Goal: Obtain resource: Download file/media

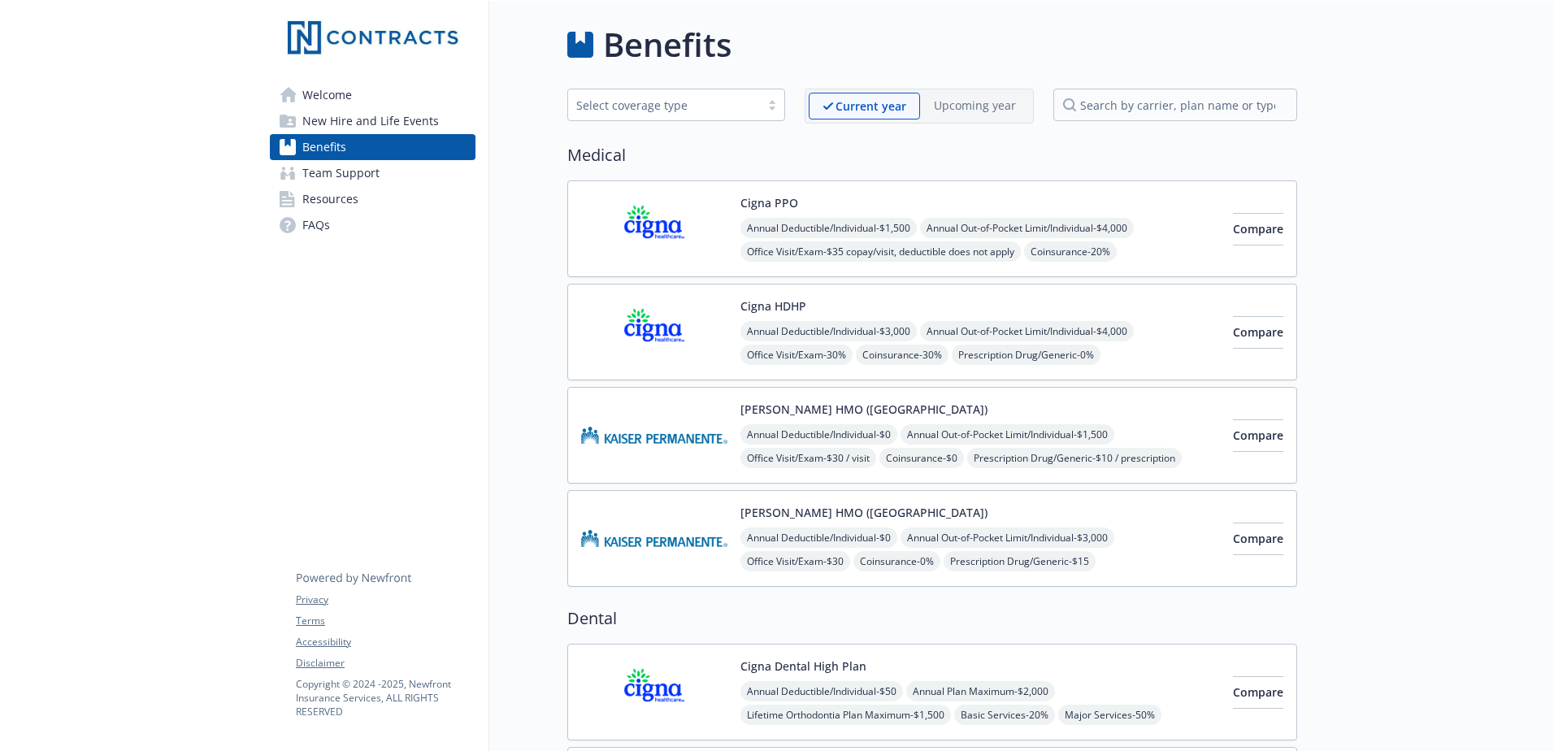
click at [1118, 228] on span "Annual Out-of-Pocket Limit/Individual - $4,000" at bounding box center [1027, 228] width 214 height 20
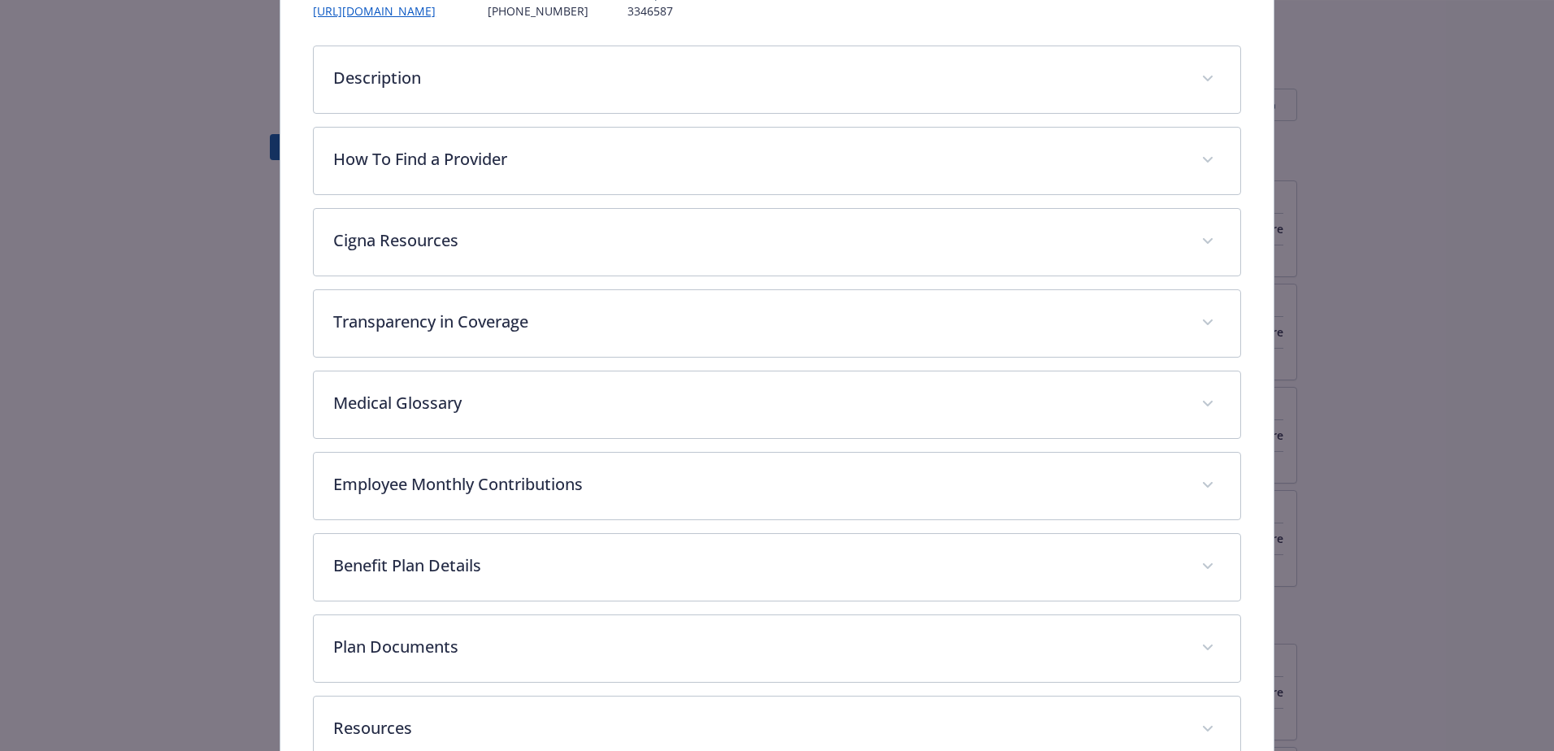
scroll to position [293, 0]
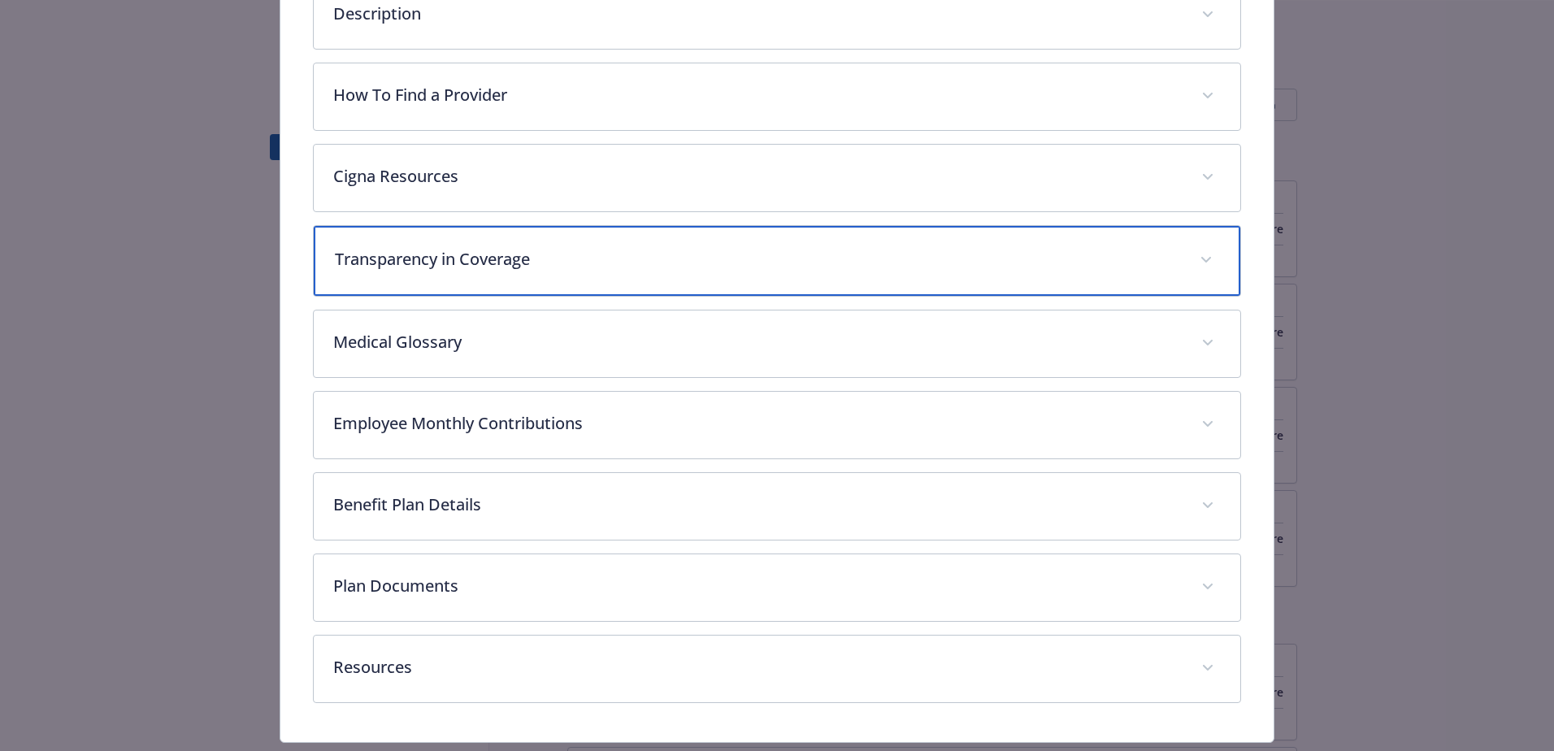
click at [531, 276] on div "Transparency in Coverage" at bounding box center [777, 261] width 926 height 70
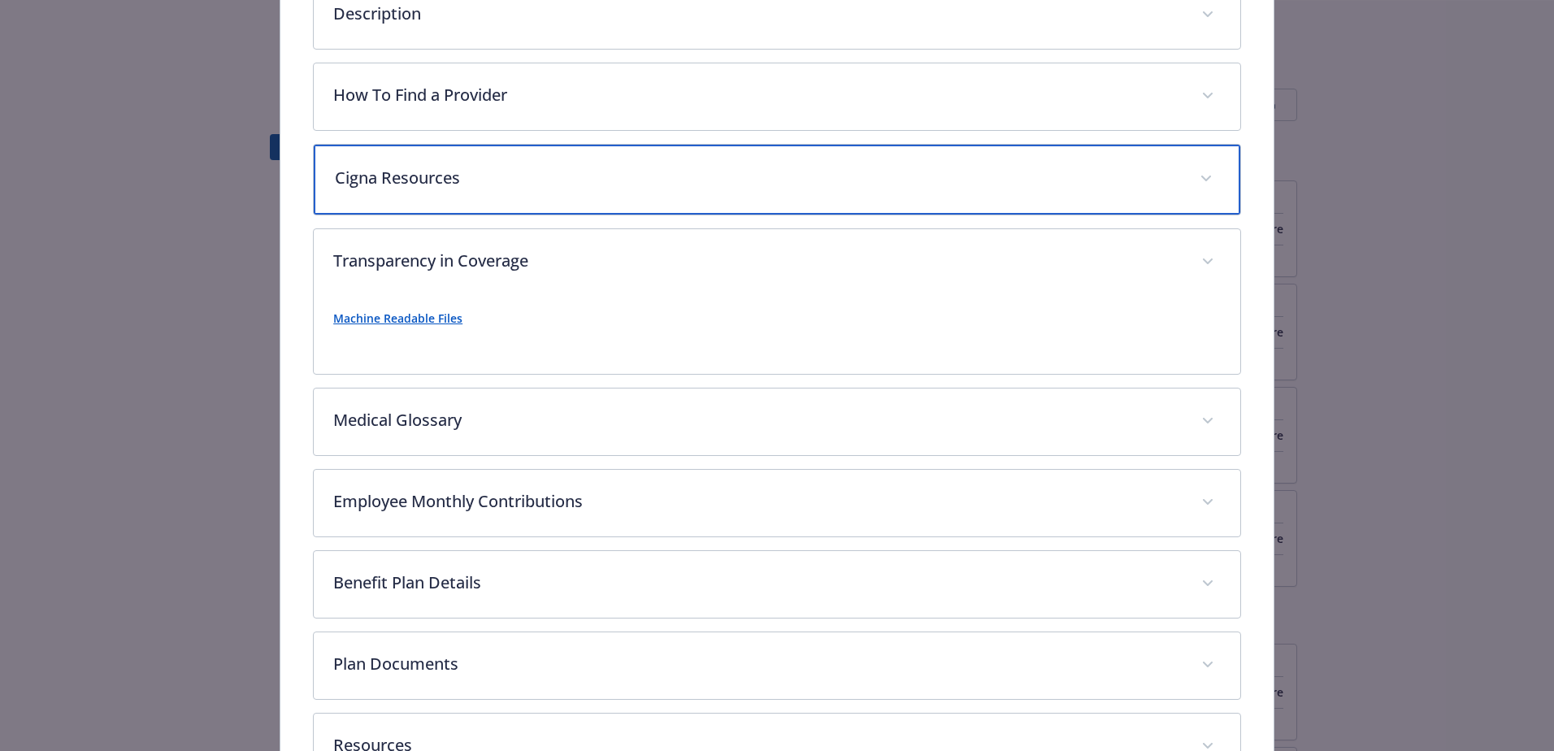
click at [451, 193] on div "Cigna Resources" at bounding box center [777, 180] width 926 height 70
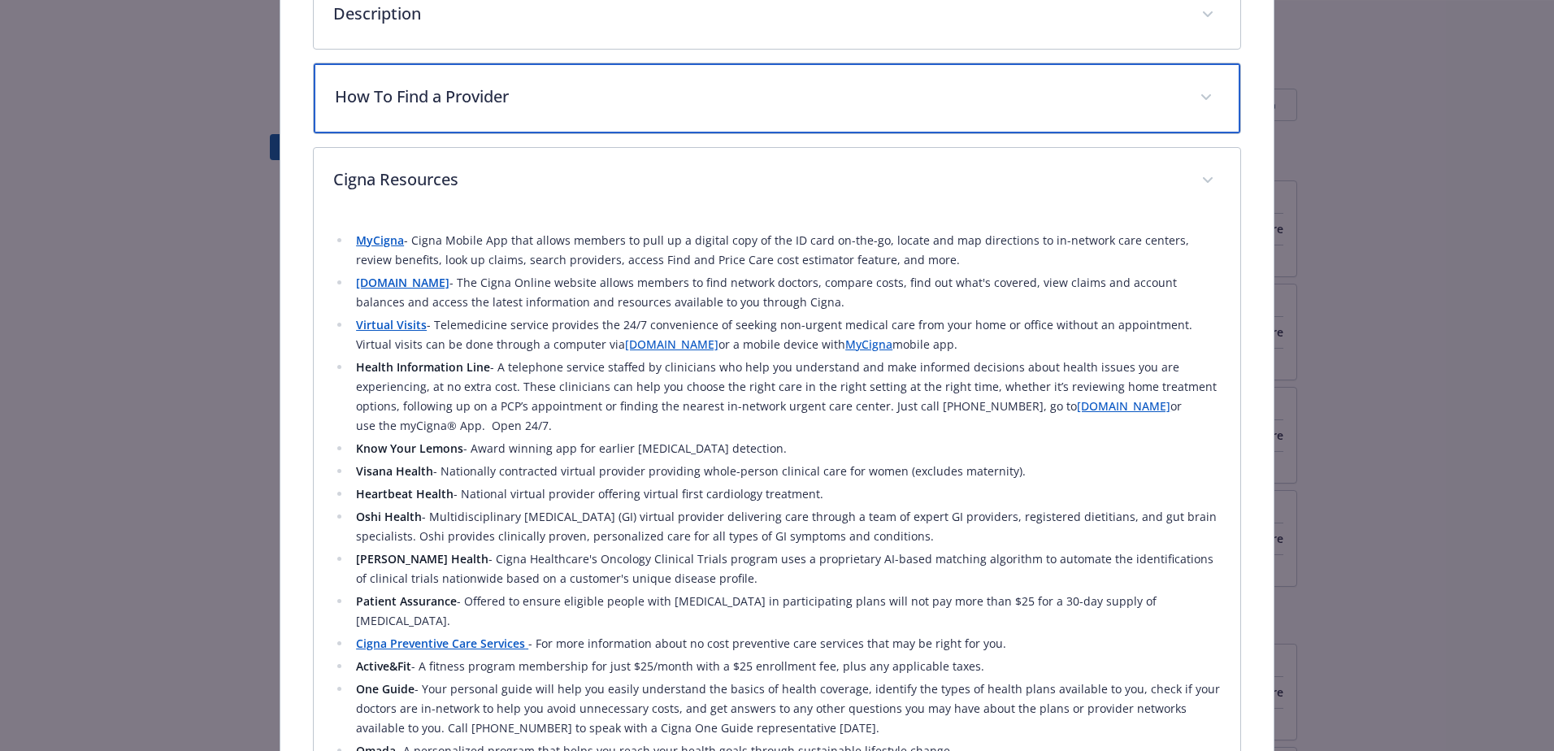
click at [465, 115] on div "How To Find a Provider" at bounding box center [777, 98] width 926 height 70
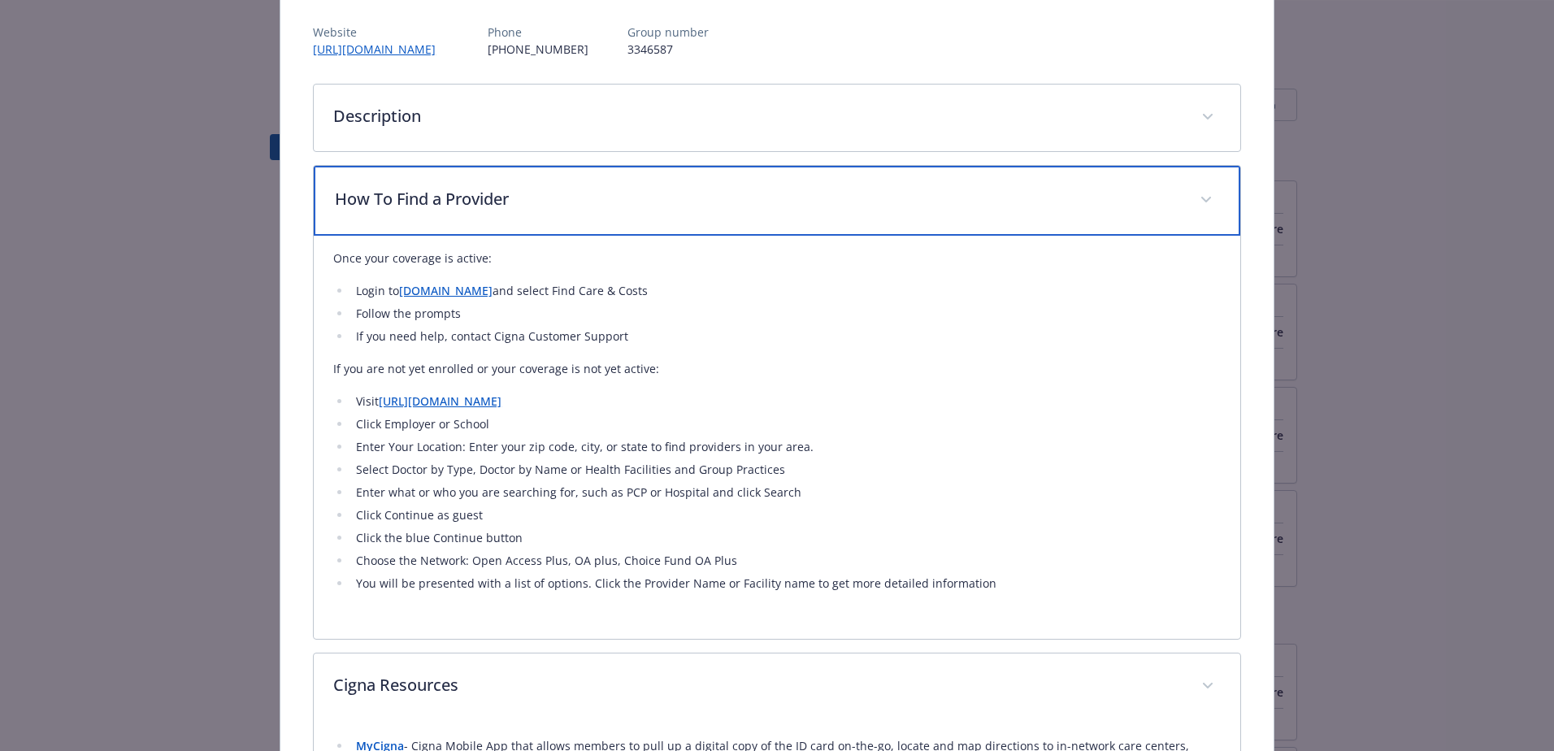
scroll to position [130, 0]
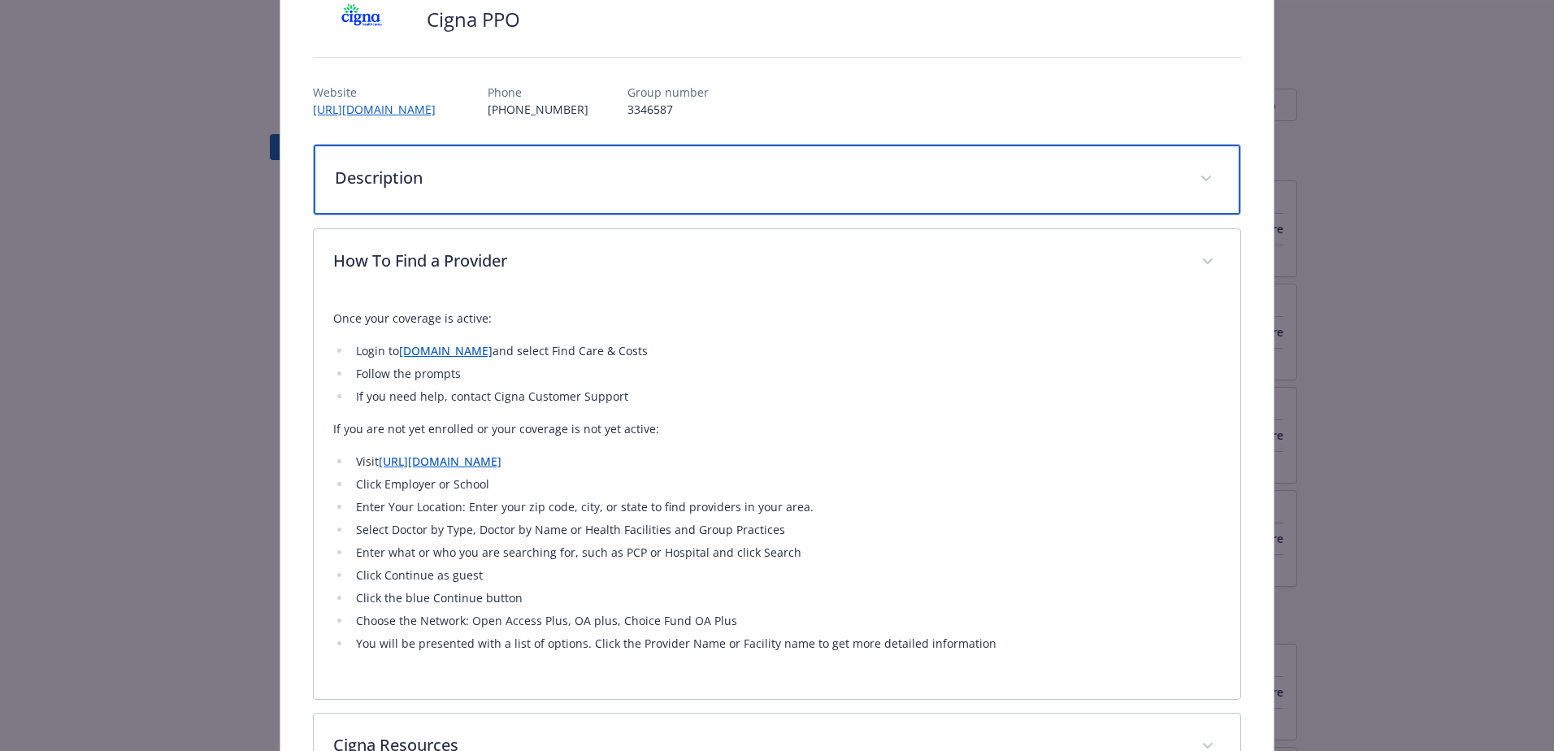
click at [384, 205] on div "Description" at bounding box center [777, 180] width 926 height 70
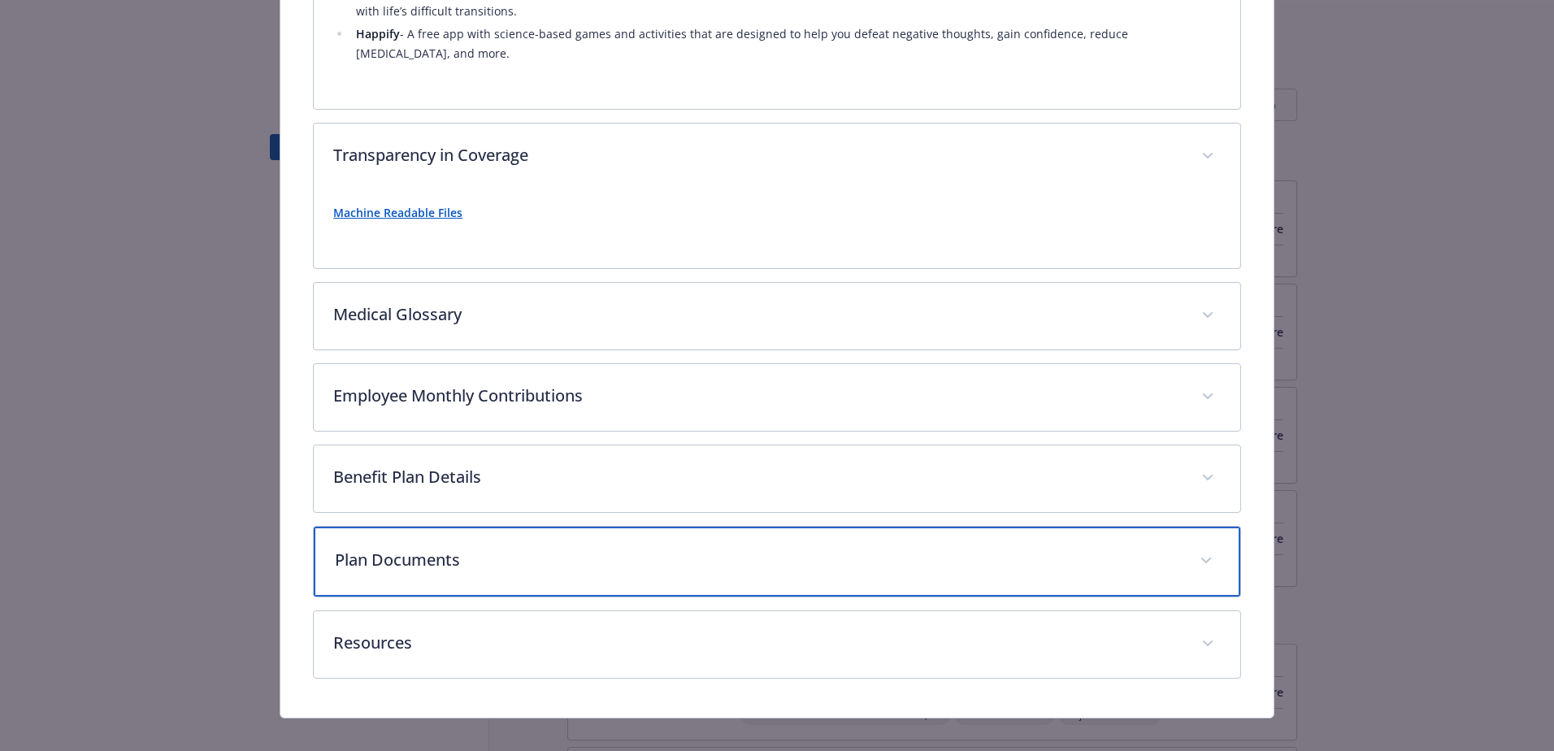
click at [431, 548] on p "Plan Documents" at bounding box center [757, 560] width 845 height 24
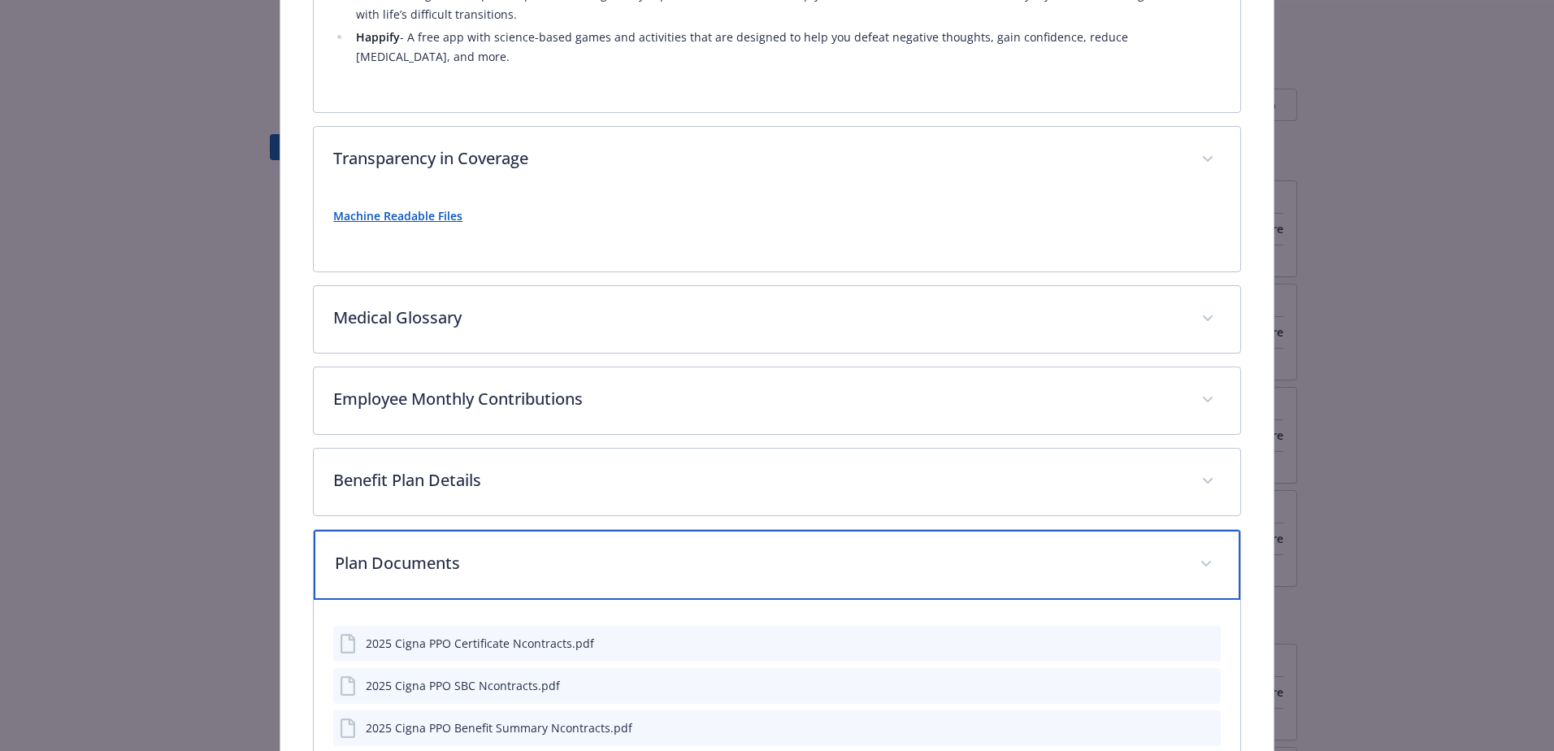
scroll to position [2166, 0]
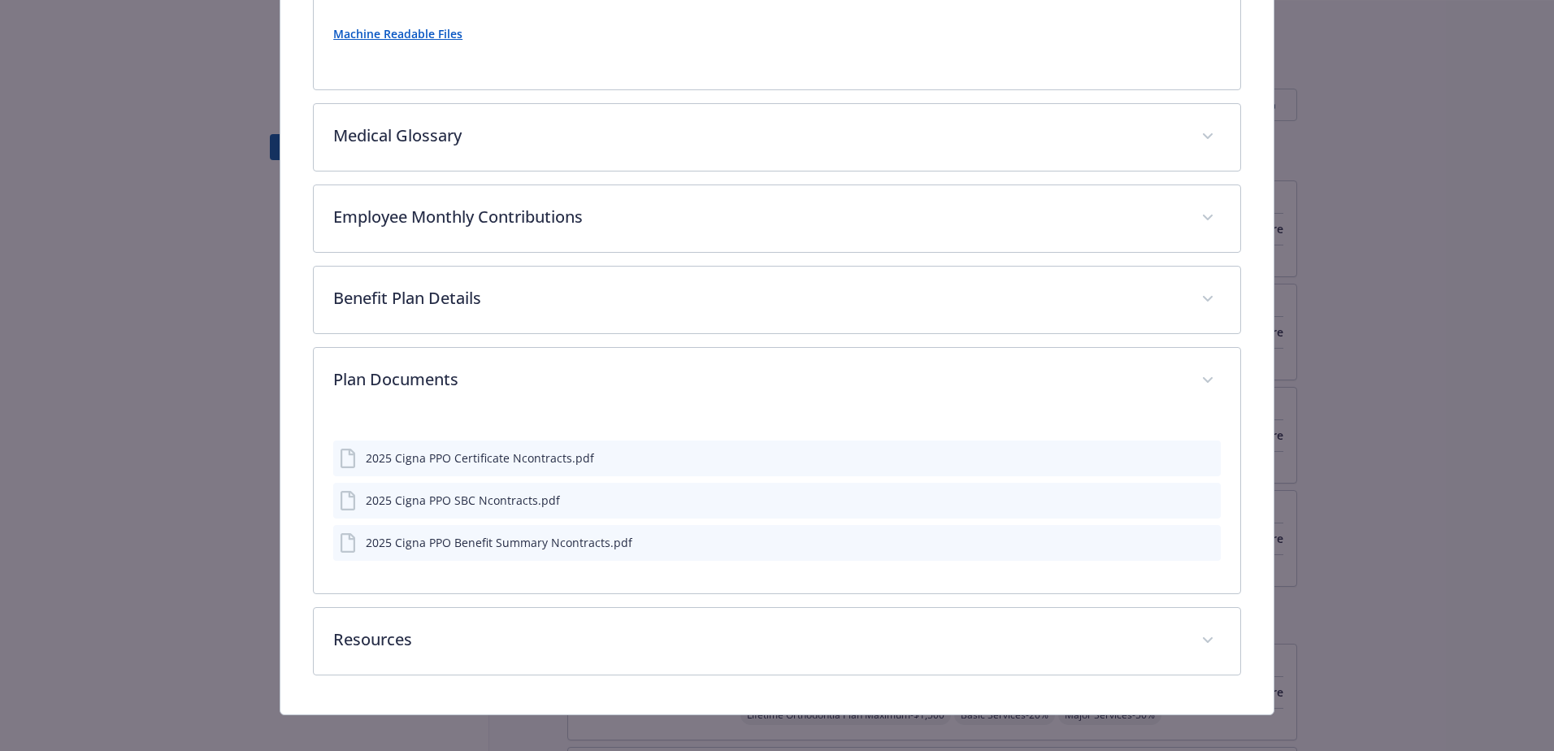
click at [1172, 535] on icon "download file" at bounding box center [1178, 541] width 13 height 13
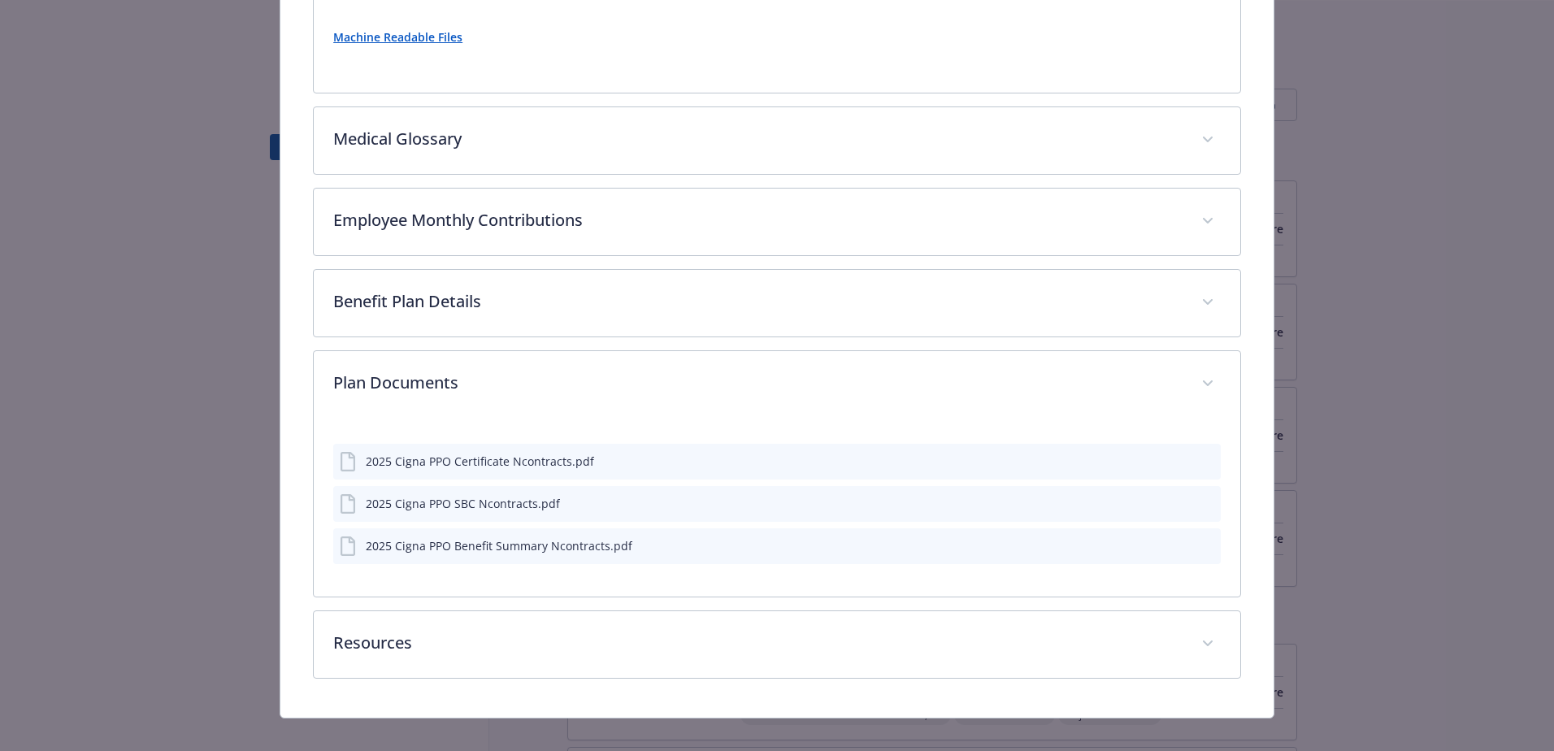
click at [1172, 496] on icon "download file" at bounding box center [1177, 501] width 11 height 10
